Goal: Task Accomplishment & Management: Use online tool/utility

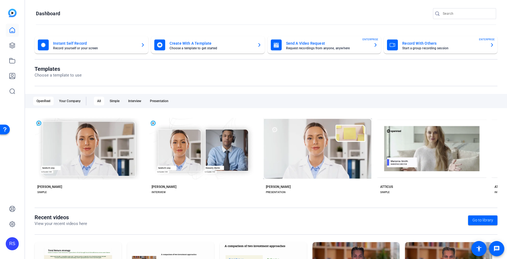
click at [327, 48] on mat-card-subtitle "Request recordings from anyone, anywhere" at bounding box center [327, 48] width 83 height 3
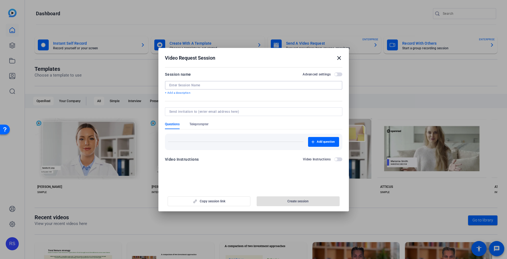
click at [255, 85] on input at bounding box center [253, 85] width 169 height 4
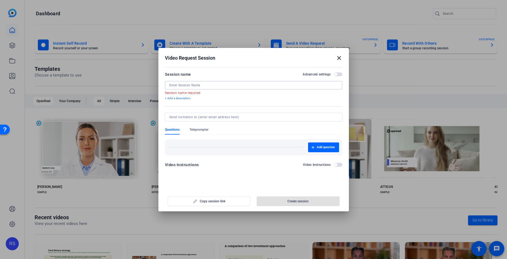
click at [204, 84] on input at bounding box center [253, 85] width 169 height 4
paste input "Park Avenue Securities"
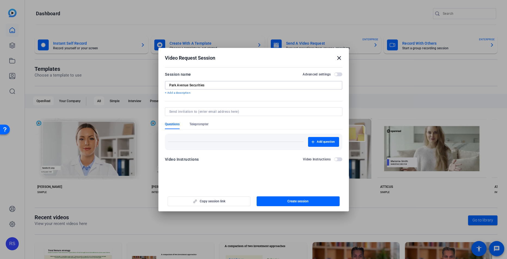
type input "Park Avenue Securities"
click at [191, 112] on input at bounding box center [252, 111] width 167 height 4
paste input "[PERSON_NAME][EMAIL_ADDRESS][PERSON_NAME][DOMAIN_NAME]"
type input "[PERSON_NAME][EMAIL_ADDRESS][PERSON_NAME][DOMAIN_NAME]"
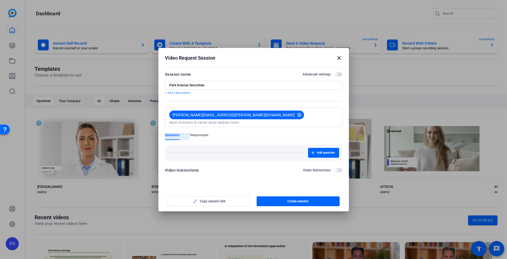
click at [201, 133] on span "Teleprompter" at bounding box center [198, 135] width 19 height 4
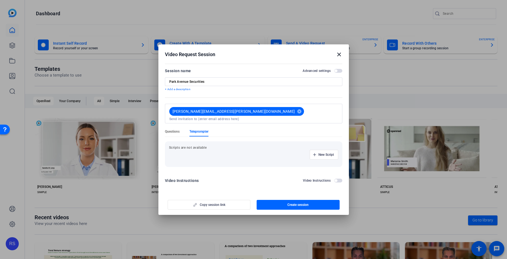
click at [173, 130] on span "Questions" at bounding box center [172, 131] width 15 height 4
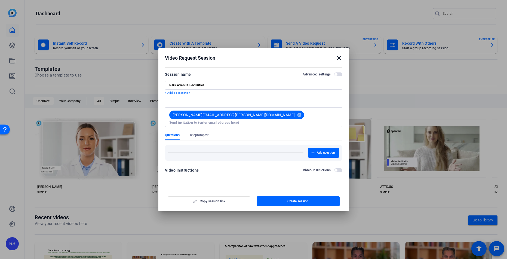
click at [340, 75] on span "button" at bounding box center [338, 74] width 8 height 4
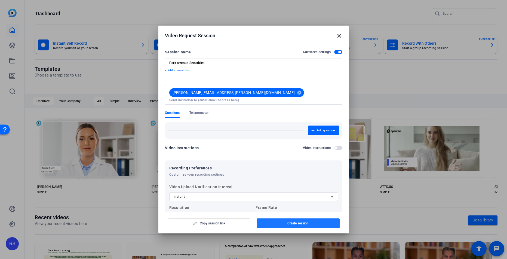
click at [292, 224] on span "Create session" at bounding box center [297, 223] width 21 height 4
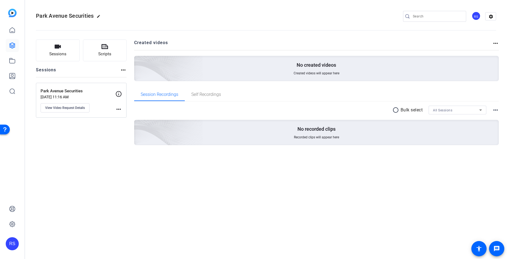
click at [119, 109] on mat-icon "more_horiz" at bounding box center [118, 109] width 7 height 7
click at [88, 112] on div at bounding box center [253, 129] width 507 height 259
click at [74, 108] on span "View Video Request Details" at bounding box center [65, 108] width 40 height 4
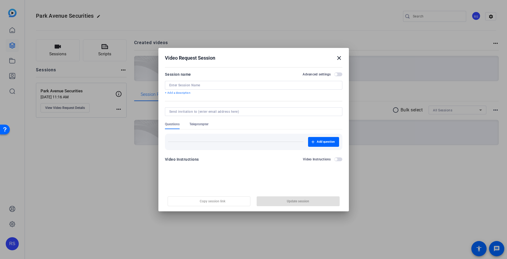
type input "Park Avenue Securities"
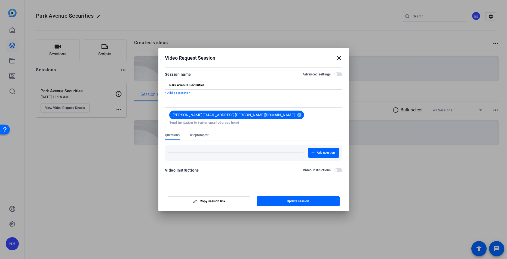
click at [339, 56] on mat-icon "close" at bounding box center [339, 58] width 7 height 7
